Goal: Find specific page/section: Find specific page/section

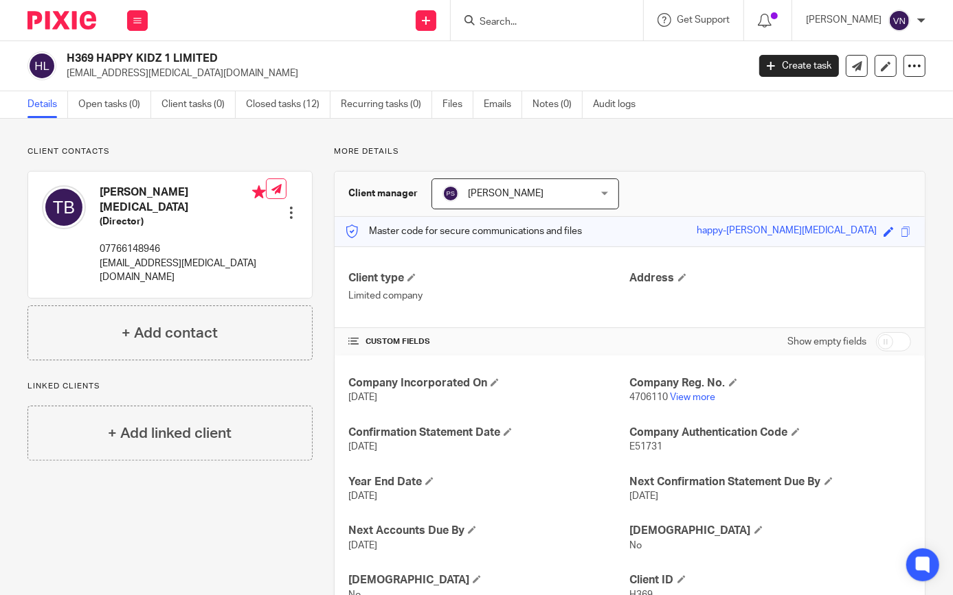
click at [523, 26] on input "Search" at bounding box center [540, 22] width 124 height 12
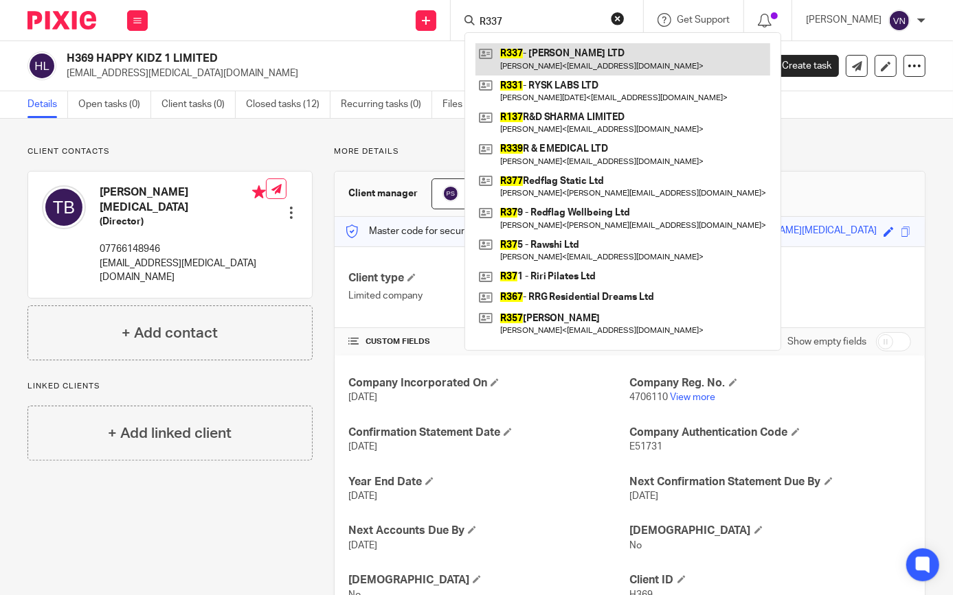
type input "R337"
click at [586, 60] on link at bounding box center [622, 59] width 295 height 32
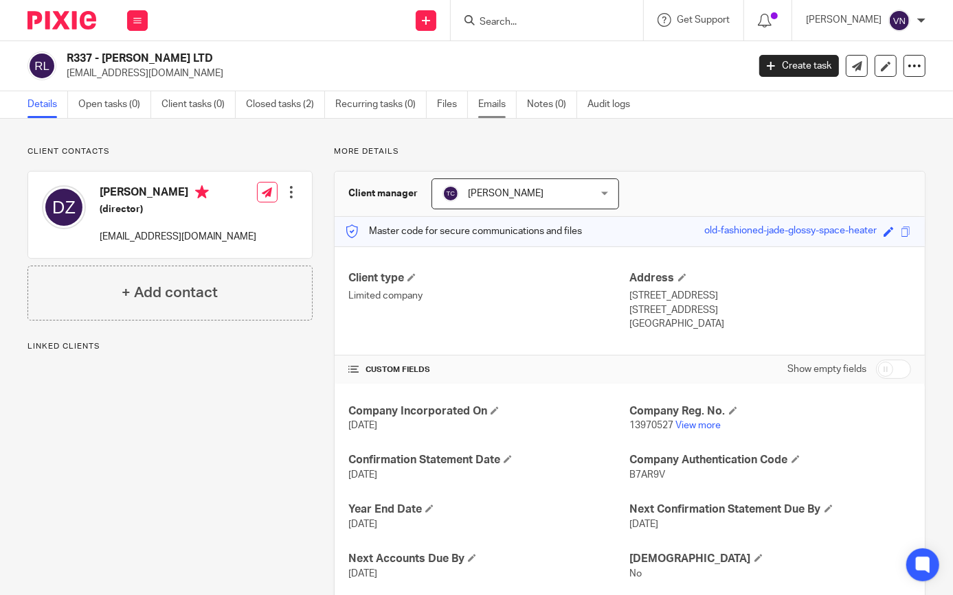
click at [495, 106] on link "Emails" at bounding box center [497, 104] width 38 height 27
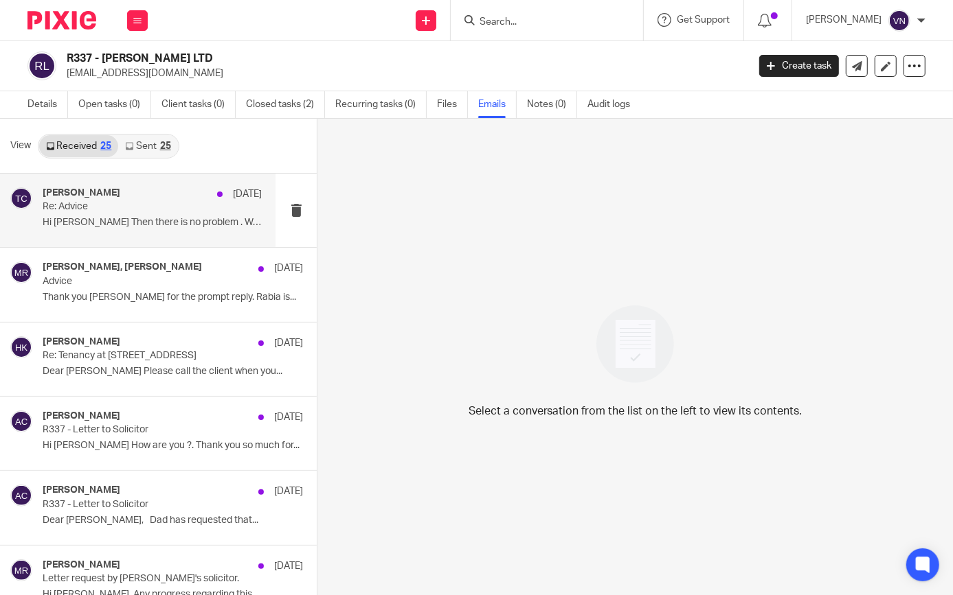
click at [171, 240] on div "[PERSON_NAME] [DATE] Re: Advice Hi [PERSON_NAME] Then there is no problem . We.…" at bounding box center [137, 210] width 275 height 73
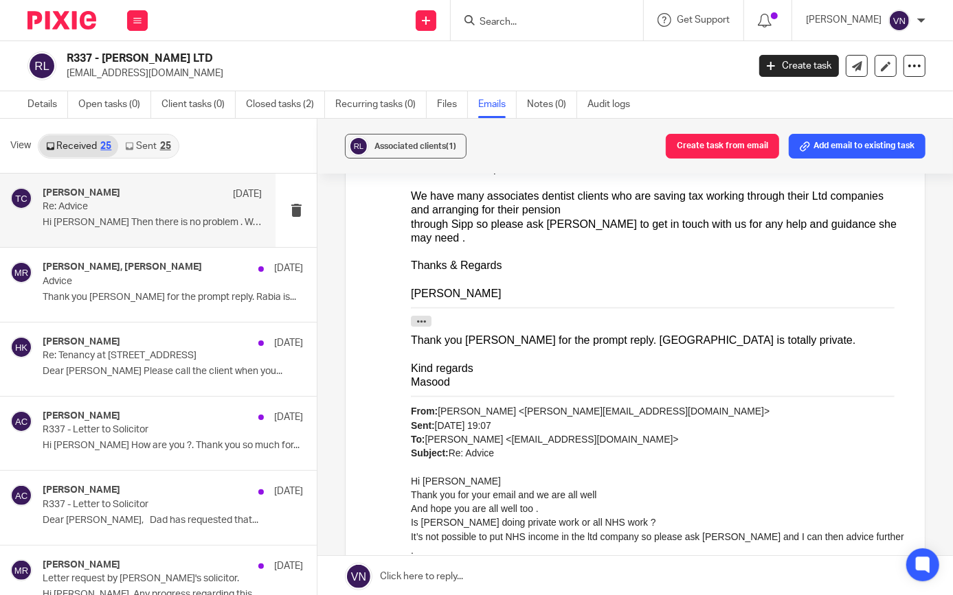
scroll to position [62, 0]
